Goal: Task Accomplishment & Management: Use online tool/utility

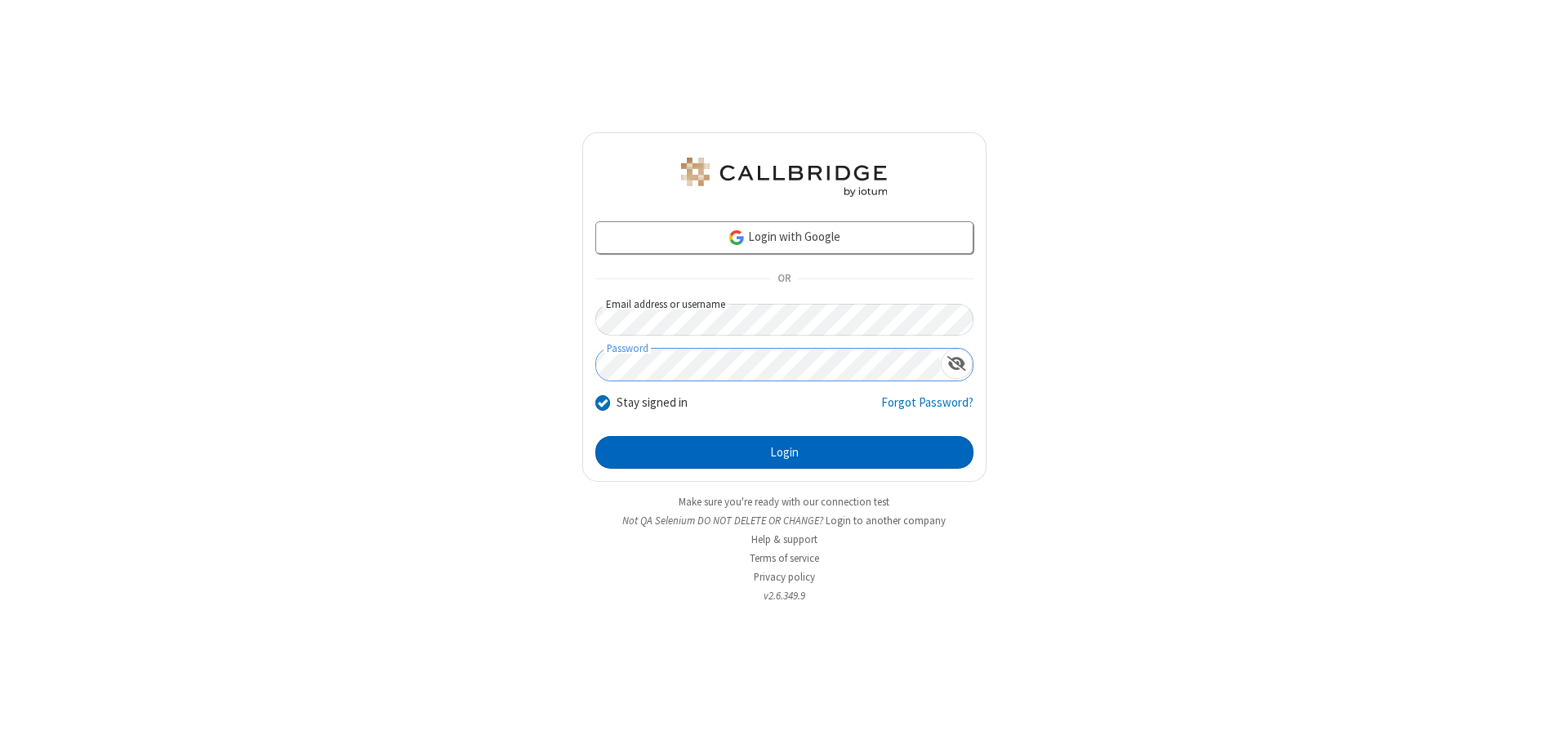
click at [784, 453] on button "Login" at bounding box center [784, 453] width 378 height 33
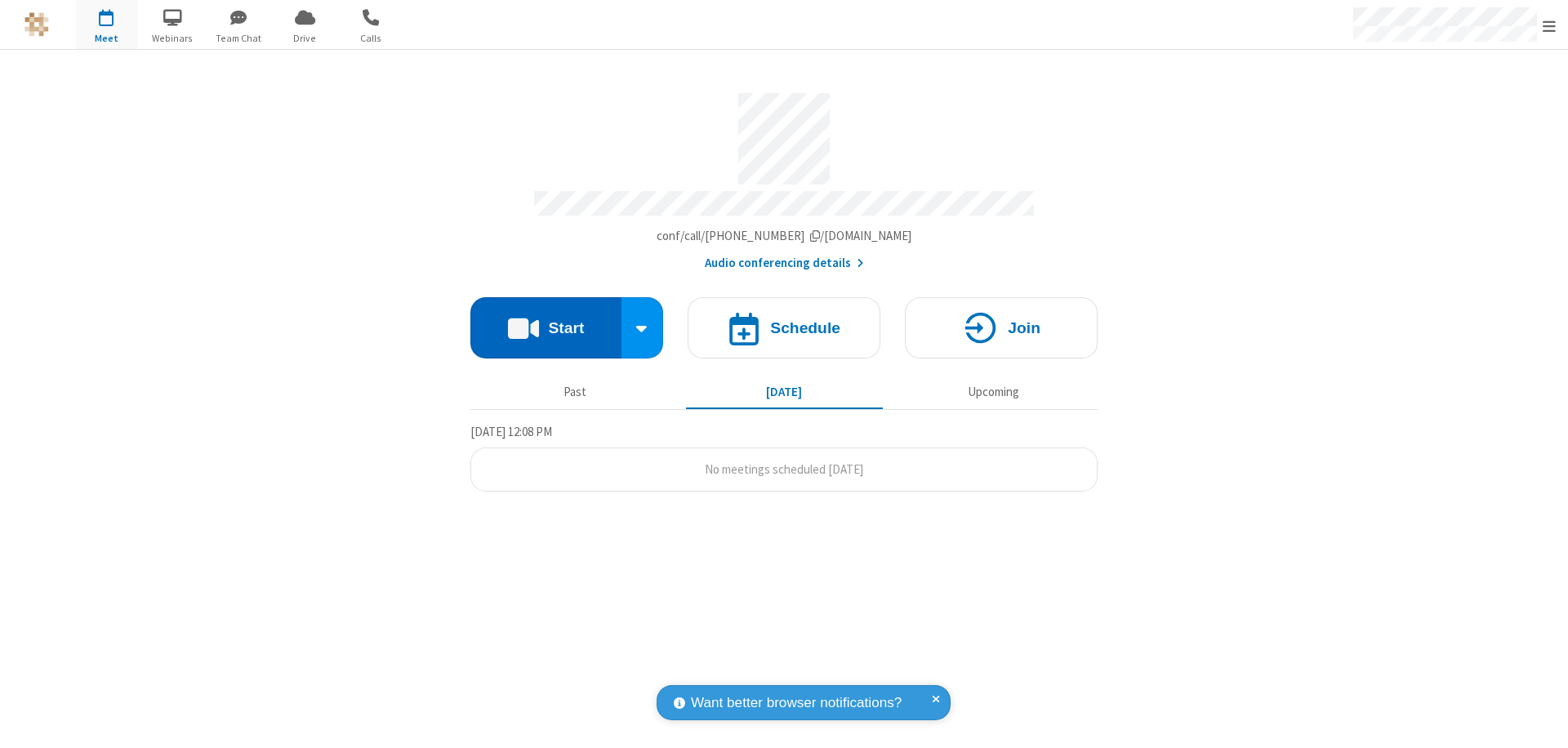
click at [545, 320] on button "Start" at bounding box center [545, 327] width 151 height 61
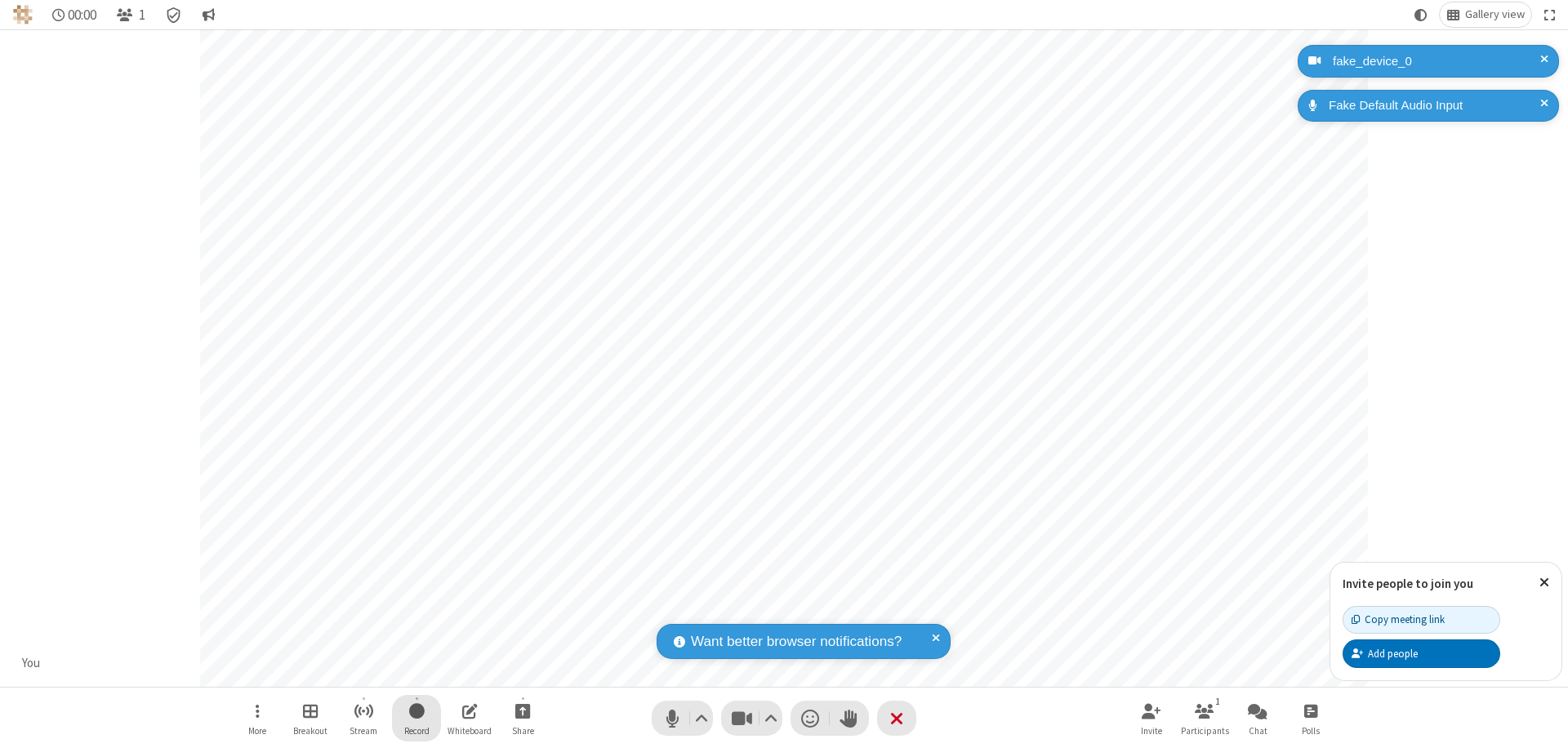
click at [416, 718] on span "Start recording" at bounding box center [416, 711] width 16 height 20
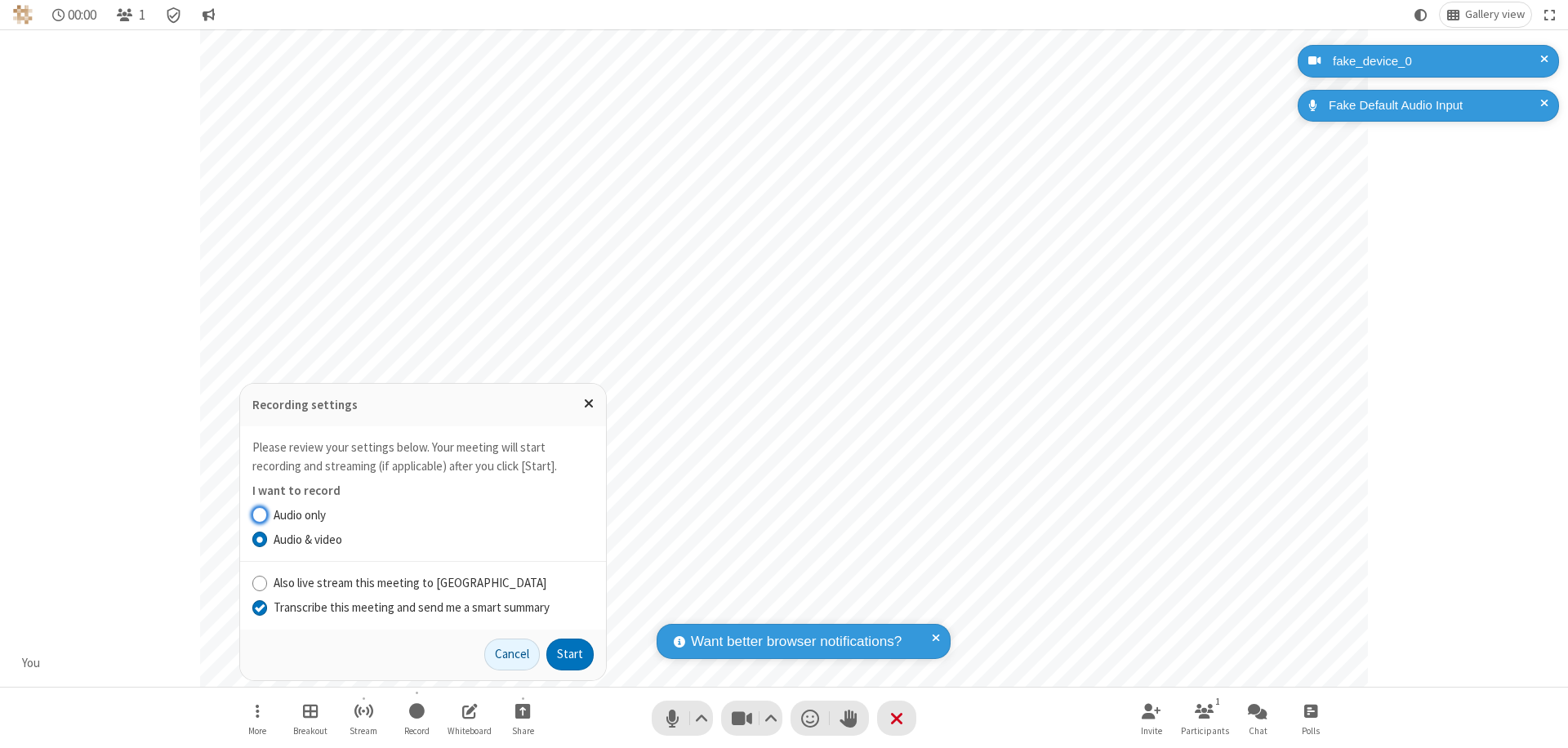
click at [258, 607] on input "Transcribe this meeting and send me a smart summary" at bounding box center [259, 607] width 16 height 17
click at [570, 654] on button "Start" at bounding box center [570, 655] width 48 height 33
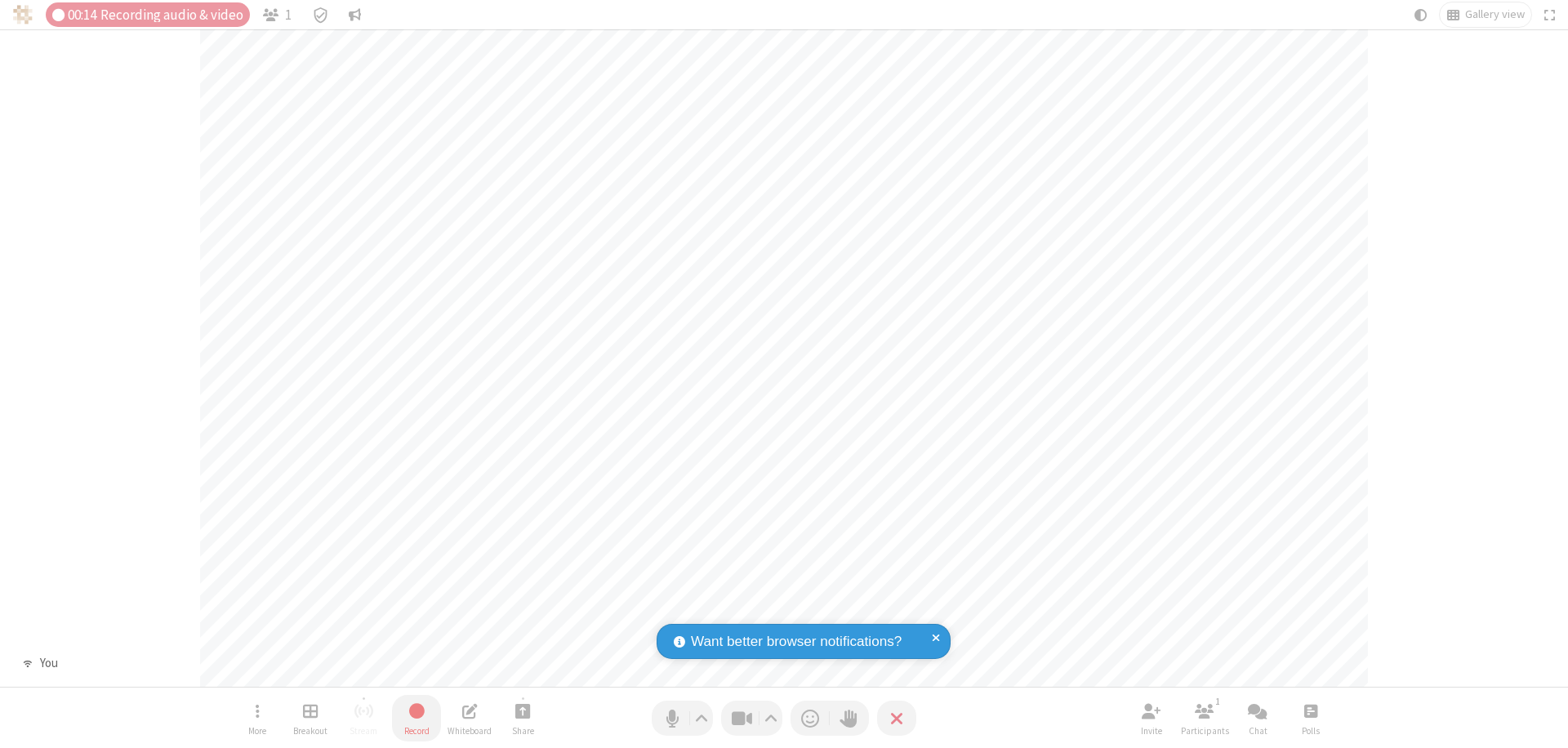
click at [416, 718] on span "Stop recording" at bounding box center [416, 711] width 18 height 20
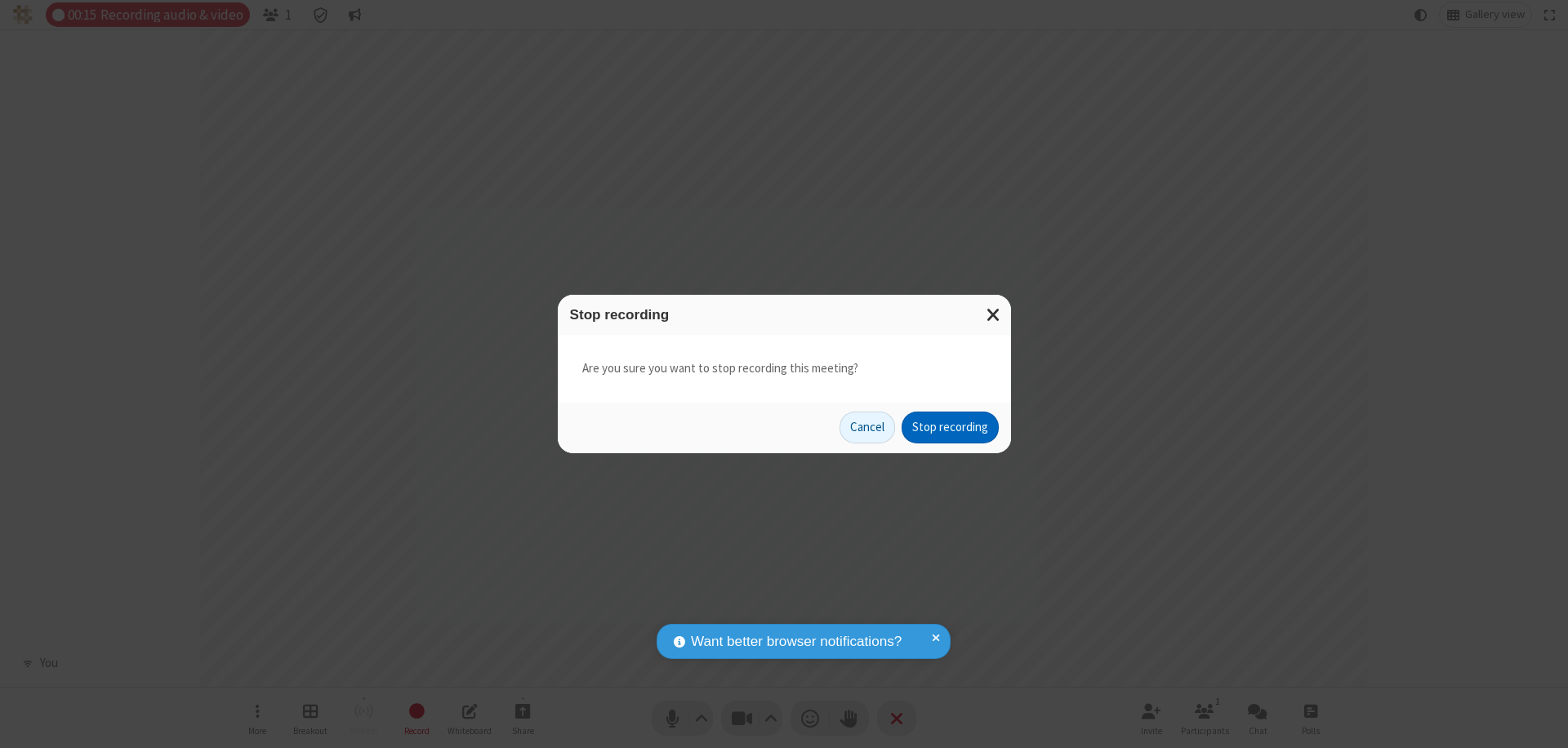
click at [949, 427] on button "Stop recording" at bounding box center [950, 428] width 97 height 33
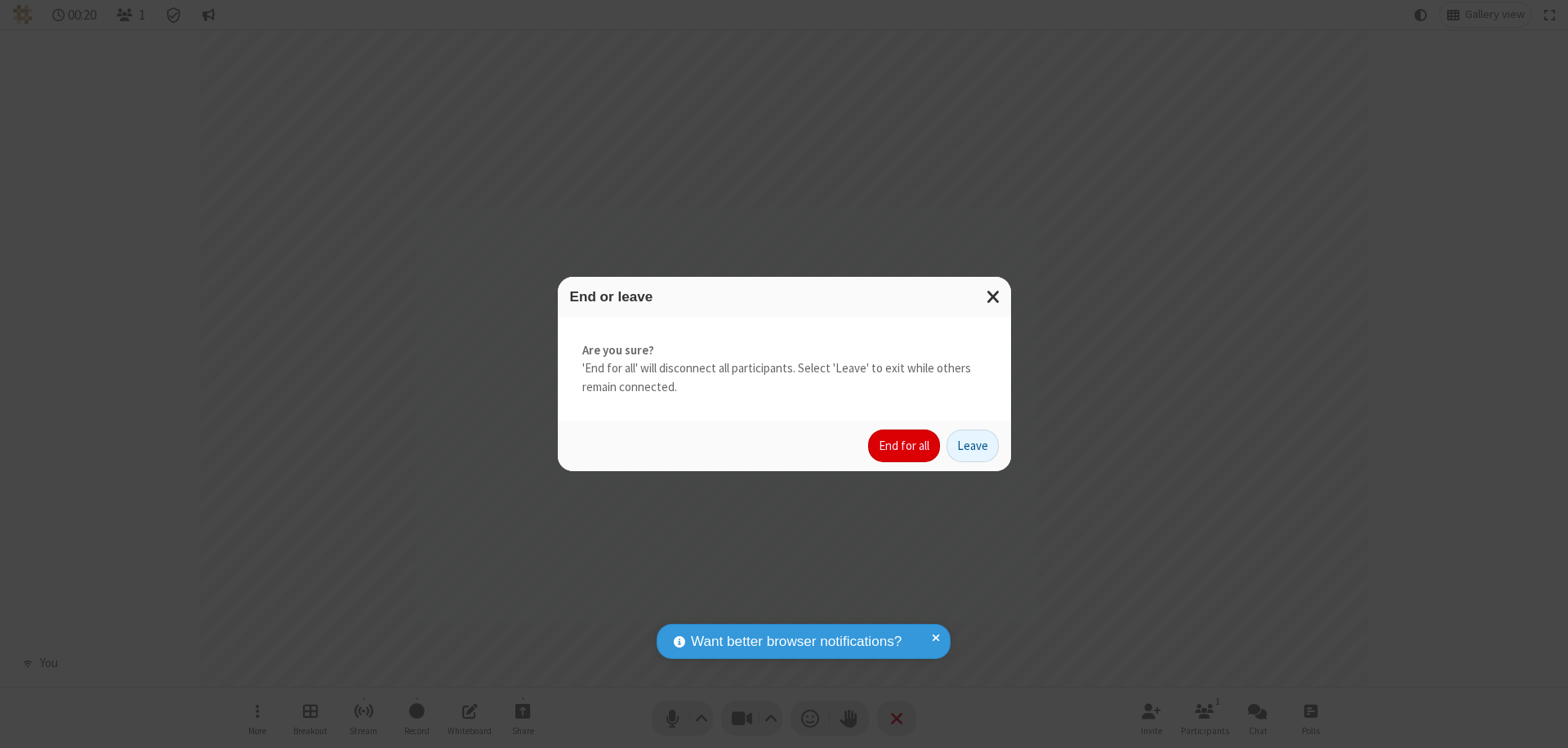
click at [905, 446] on button "End for all" at bounding box center [904, 446] width 71 height 33
